Goal: Task Accomplishment & Management: Manage account settings

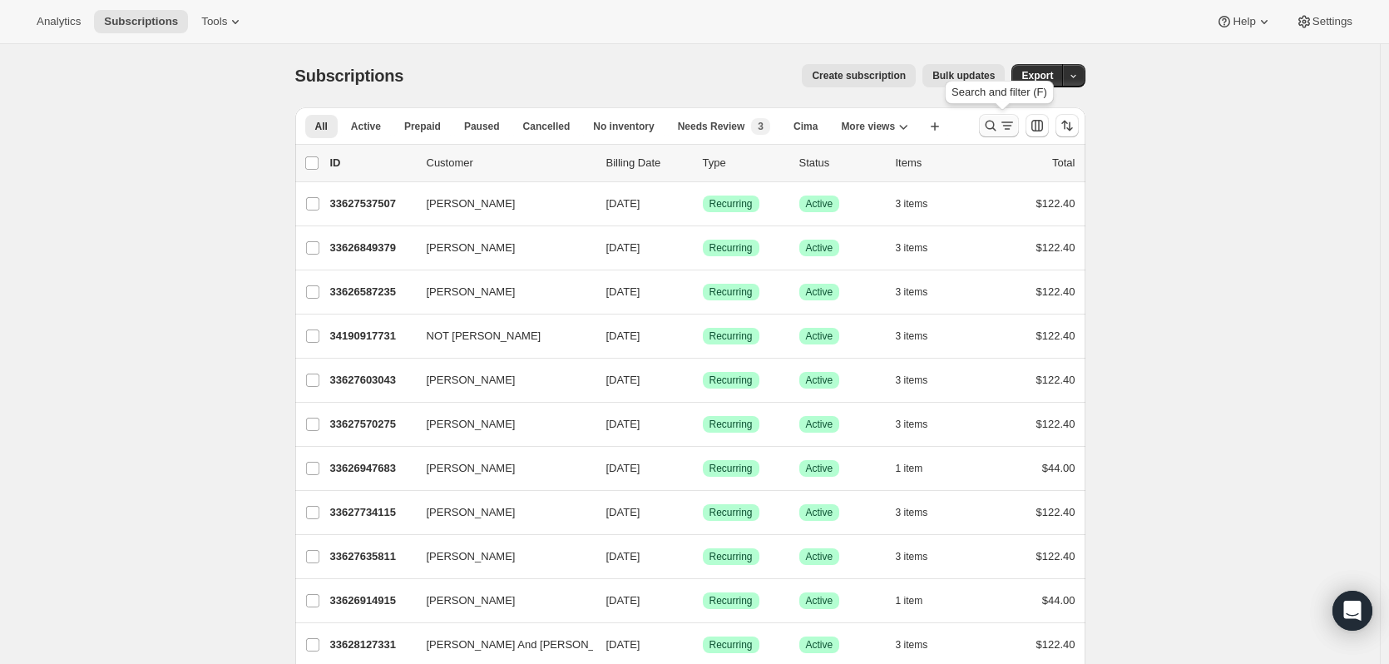
click at [997, 126] on icon "Search and filter results" at bounding box center [990, 125] width 17 height 17
